Goal: Find specific page/section

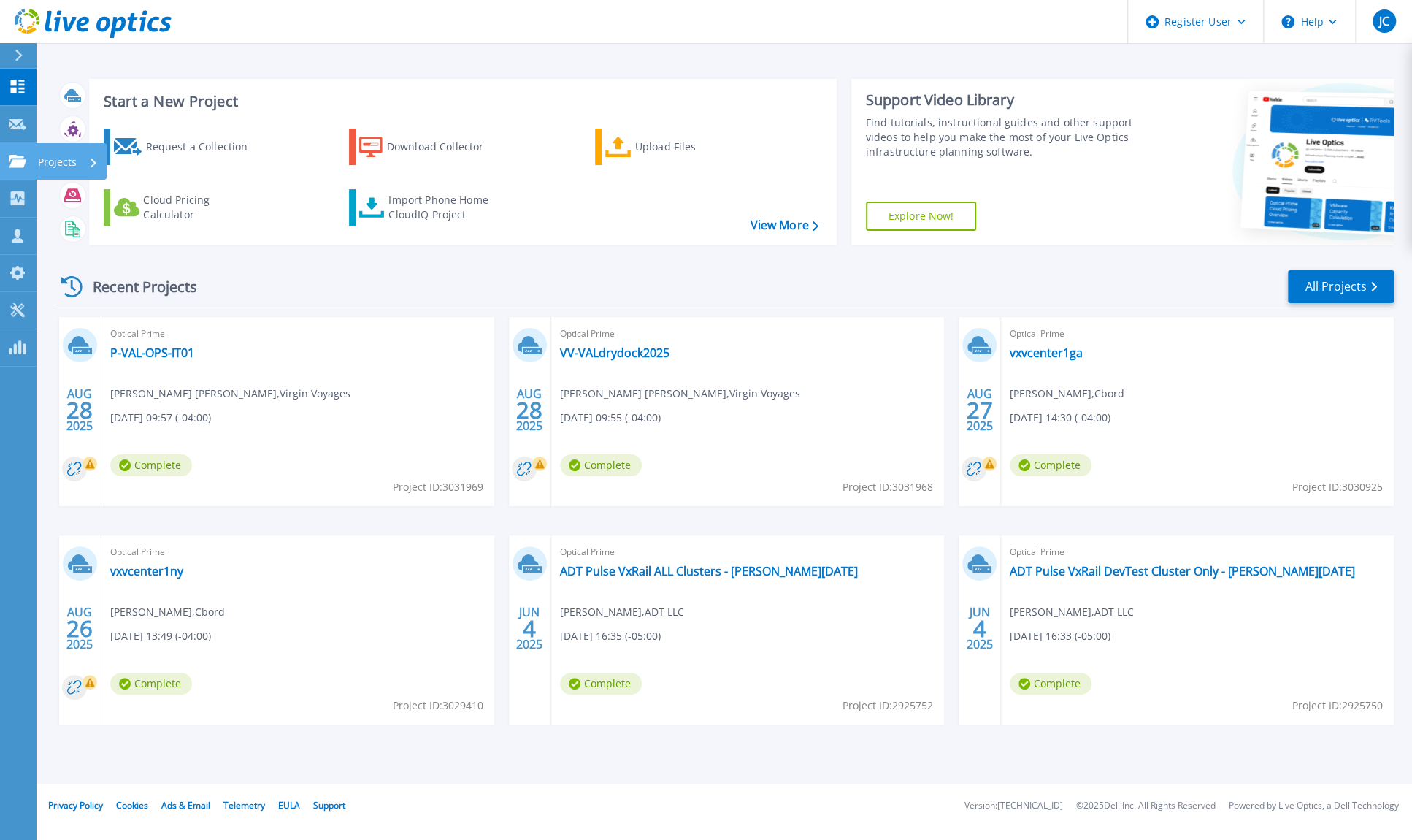
click at [10, 152] on link "Projects Projects" at bounding box center [18, 161] width 36 height 37
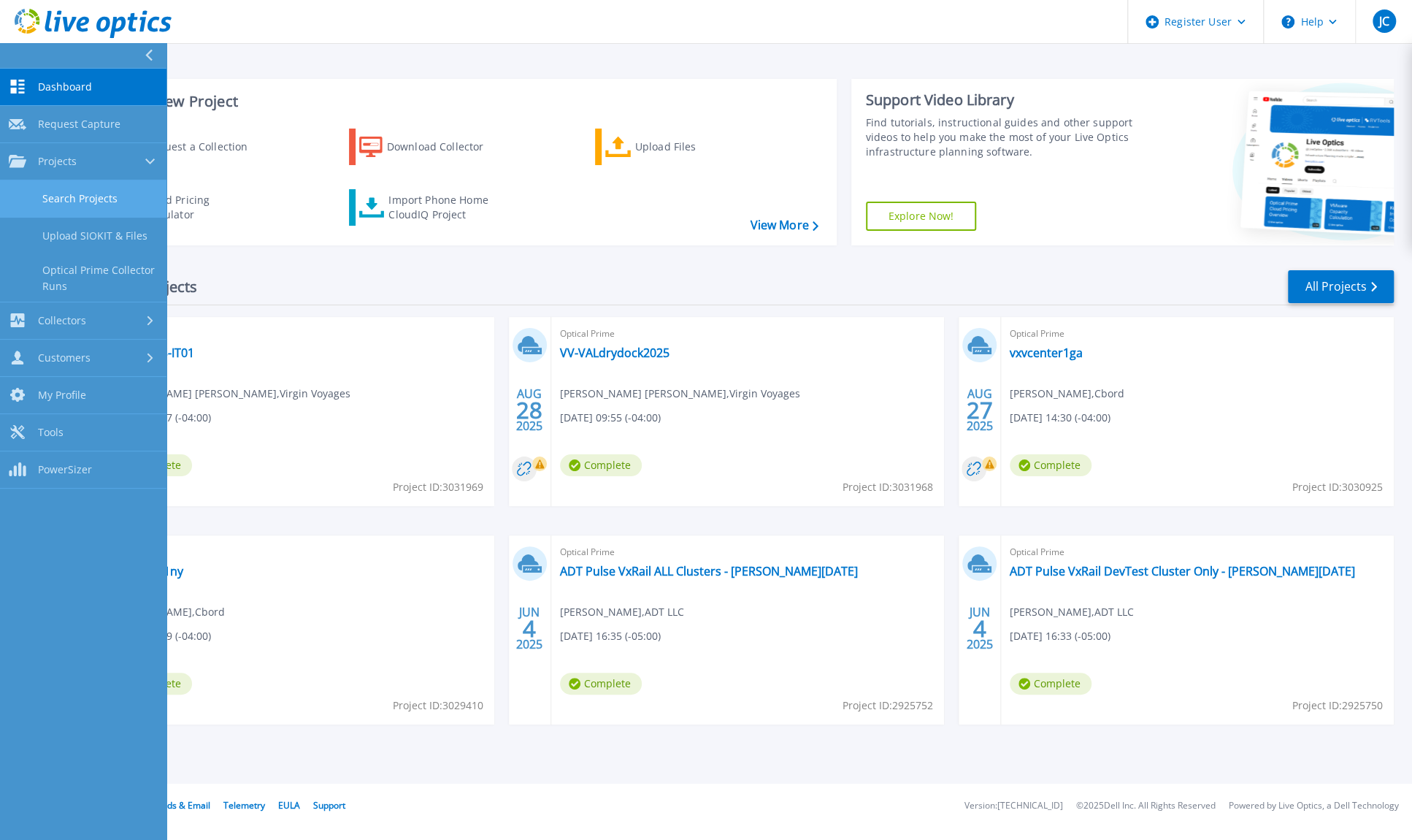
click at [55, 206] on link "Search Projects" at bounding box center [83, 199] width 167 height 37
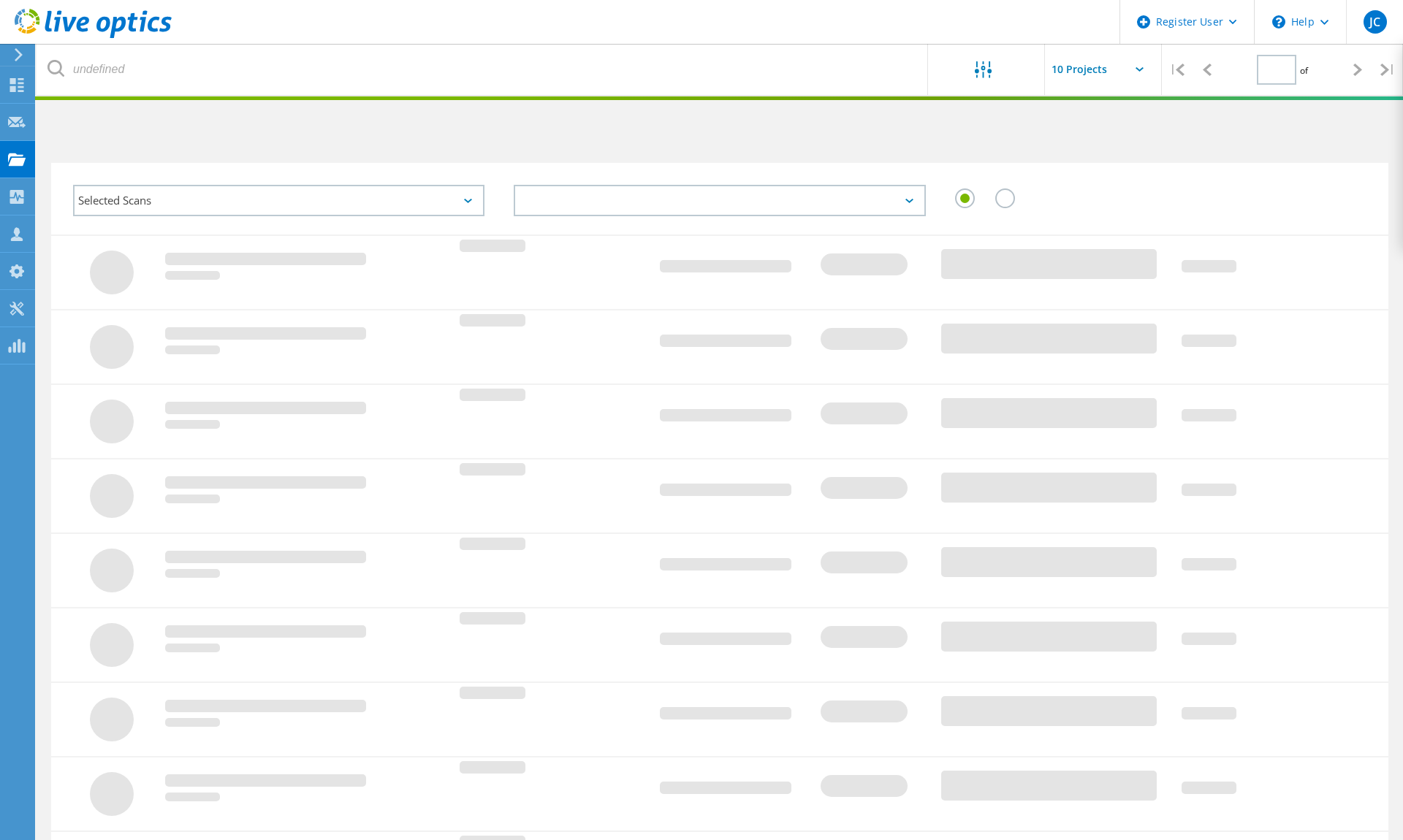
type input "1"
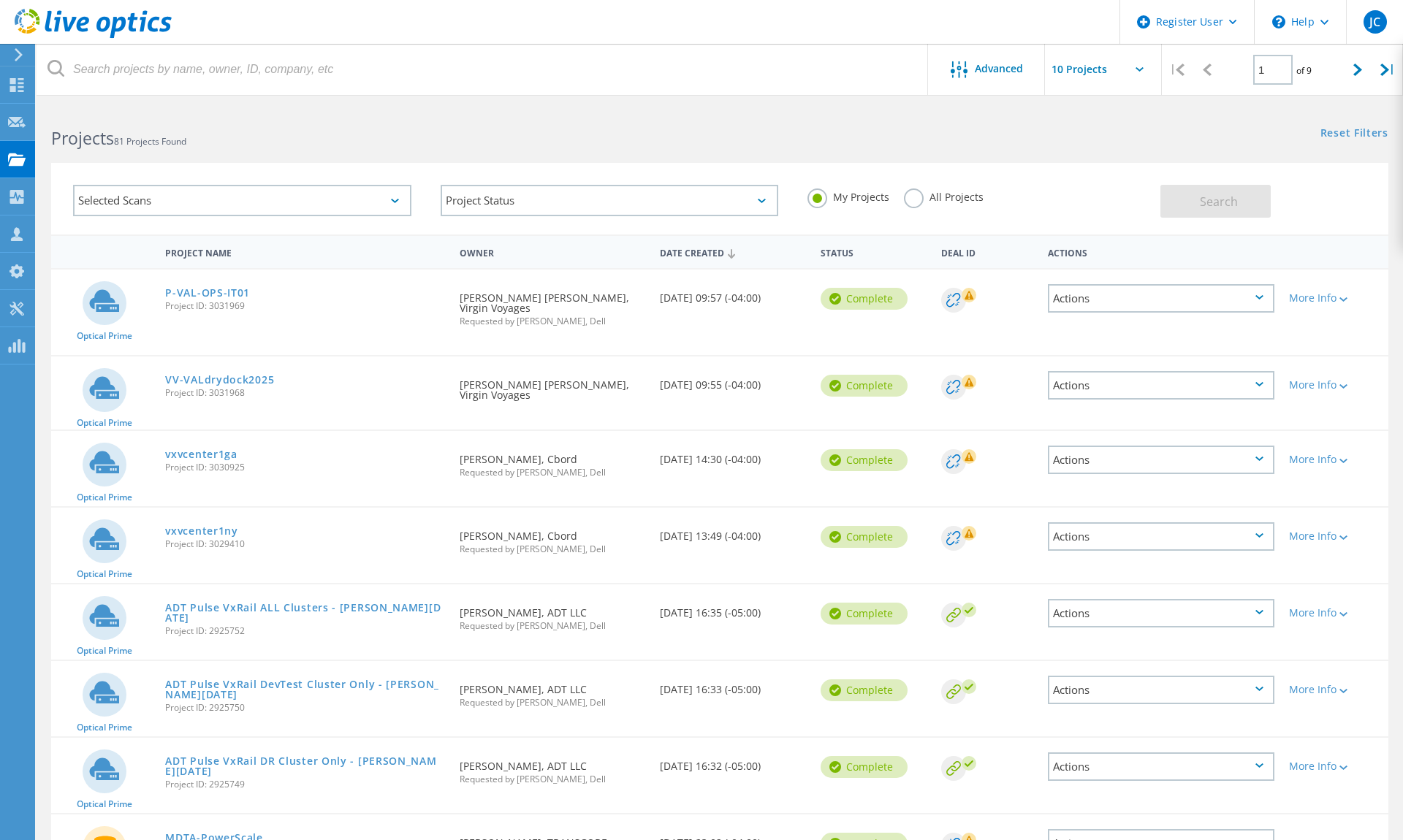
click at [912, 200] on label "All Projects" at bounding box center [943, 195] width 79 height 14
click at [0, 0] on input "All Projects" at bounding box center [0, 0] width 0 height 0
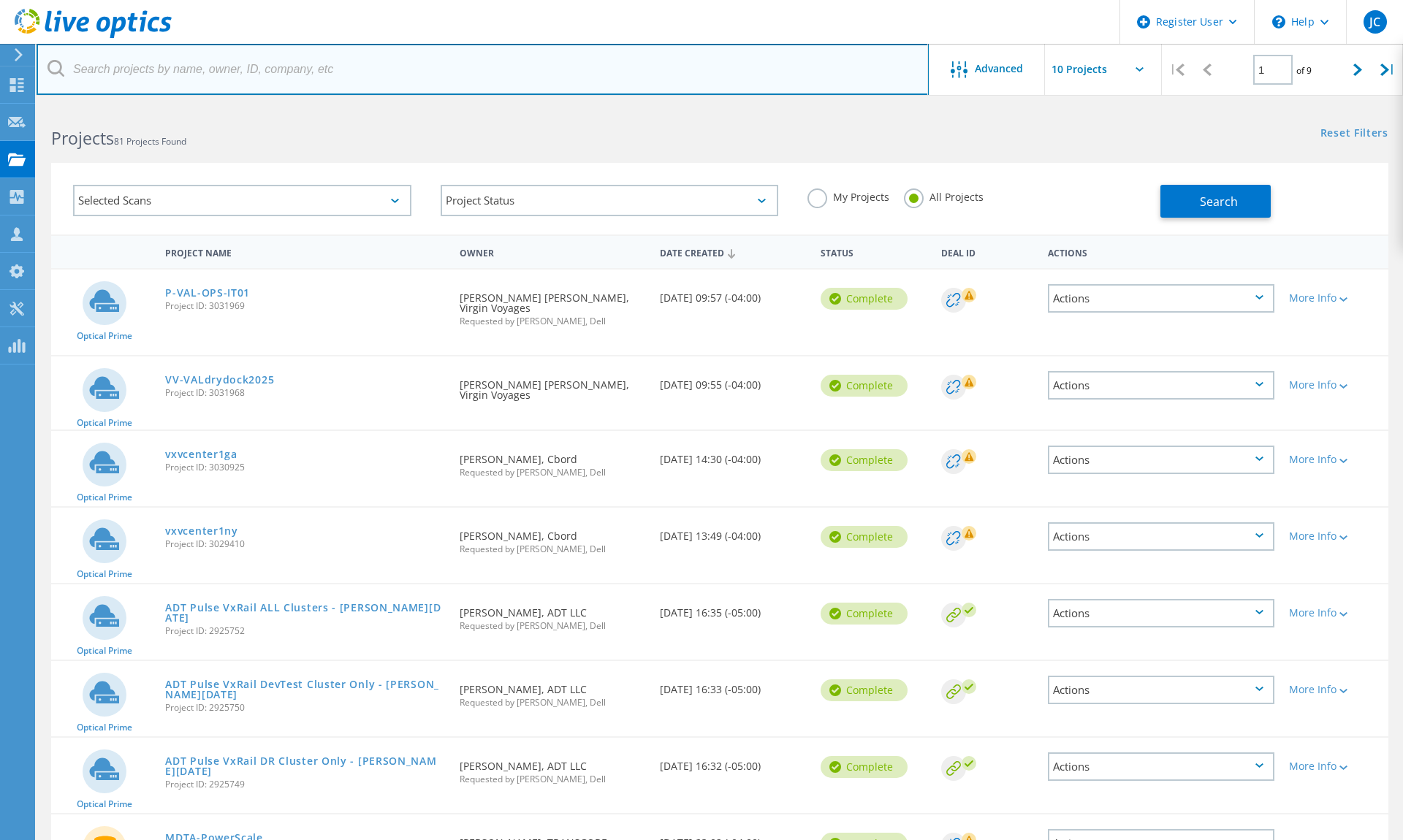
click at [200, 77] on input "text" at bounding box center [482, 69] width 892 height 51
type input "lionel.barrow@transcore.com"
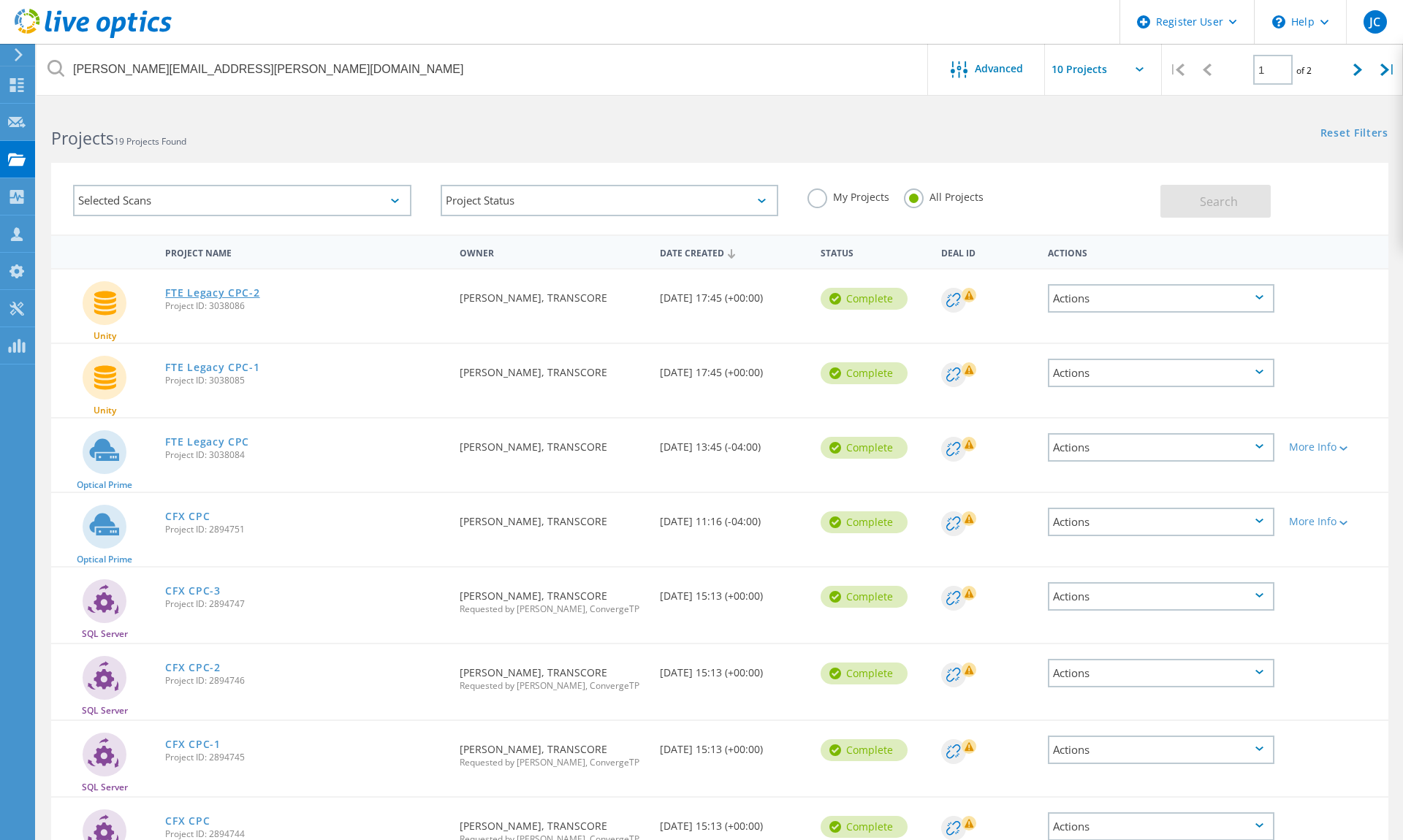
click at [219, 295] on link "FTE Legacy CPC-2" at bounding box center [212, 293] width 94 height 10
